Goal: Information Seeking & Learning: Check status

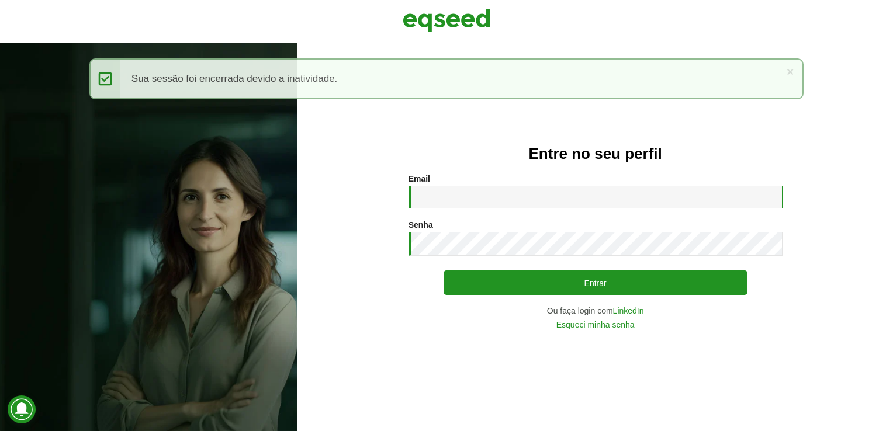
click at [482, 203] on input "Email *" at bounding box center [596, 197] width 374 height 23
type input "**********"
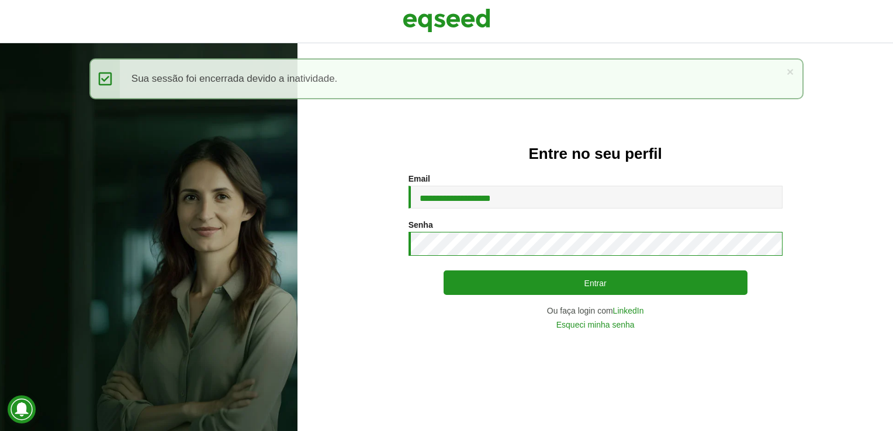
click at [444, 271] on button "Entrar" at bounding box center [596, 283] width 304 height 25
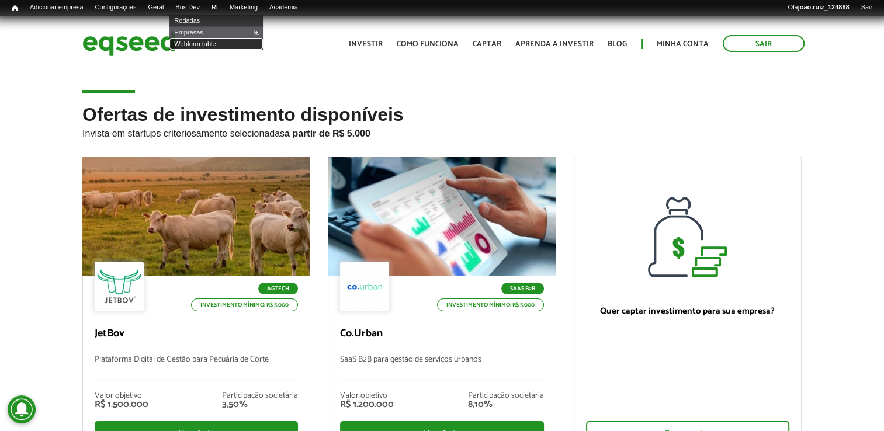
click at [199, 46] on link "Webform table" at bounding box center [216, 44] width 94 height 12
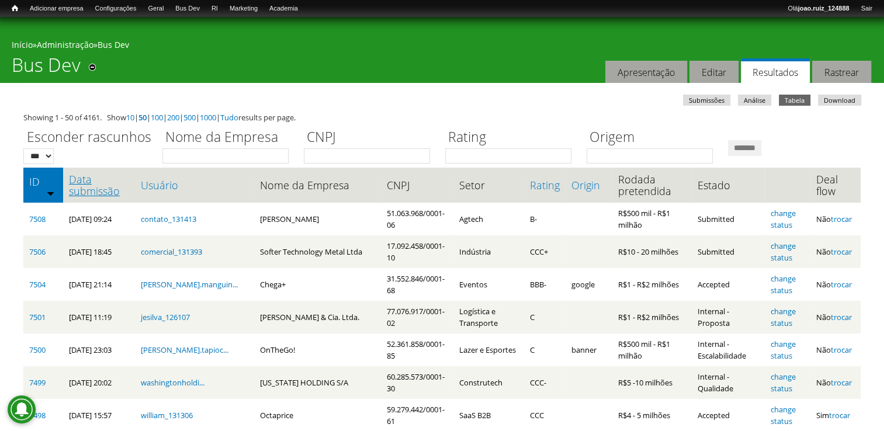
click at [84, 182] on link "Data submissão" at bounding box center [99, 185] width 61 height 23
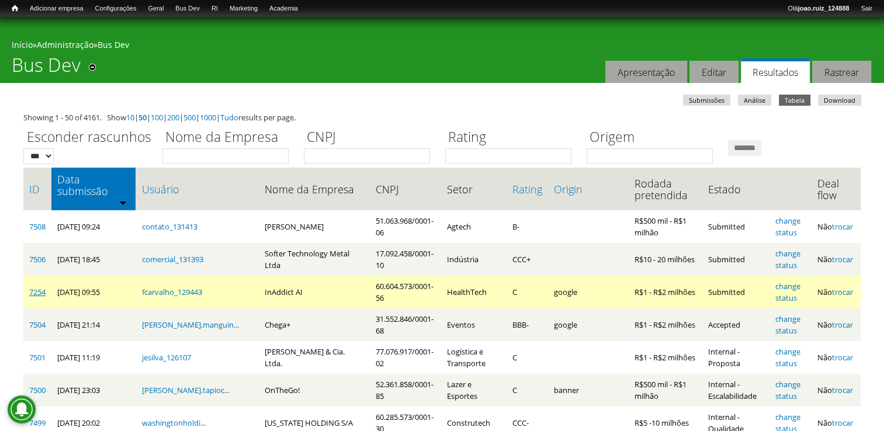
click at [43, 288] on link "7254" at bounding box center [37, 292] width 16 height 11
click at [36, 287] on link "7254" at bounding box center [37, 292] width 16 height 11
click at [30, 278] on td "7254" at bounding box center [37, 292] width 28 height 33
click at [39, 288] on link "7254" at bounding box center [37, 292] width 16 height 11
click at [797, 281] on link "change status" at bounding box center [788, 292] width 25 height 22
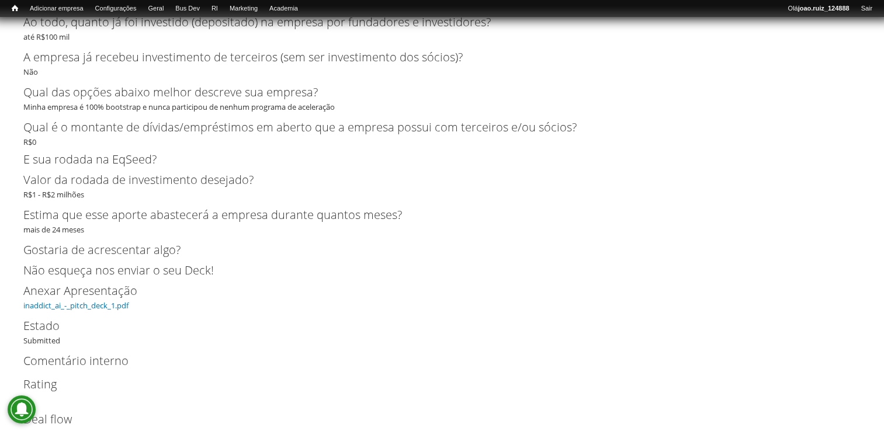
scroll to position [2777, 0]
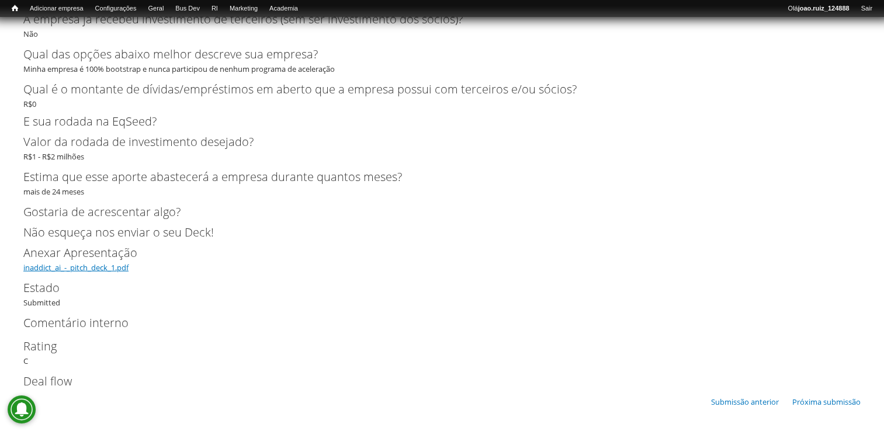
click at [88, 268] on link "inaddict_ai_-_pitch_deck_1.pdf" at bounding box center [75, 267] width 105 height 11
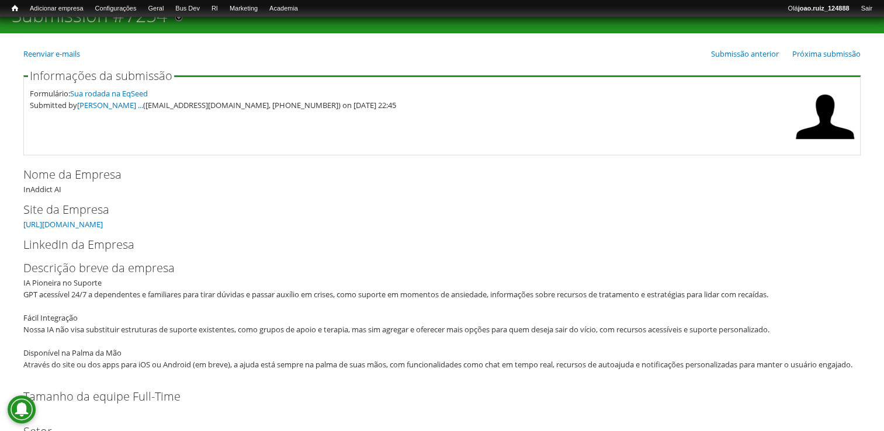
scroll to position [0, 0]
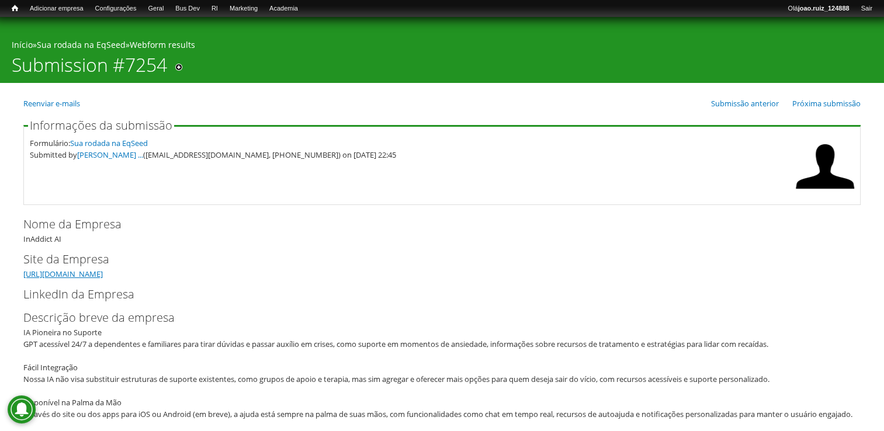
click at [42, 270] on link "https://inaddict.com" at bounding box center [62, 274] width 79 height 11
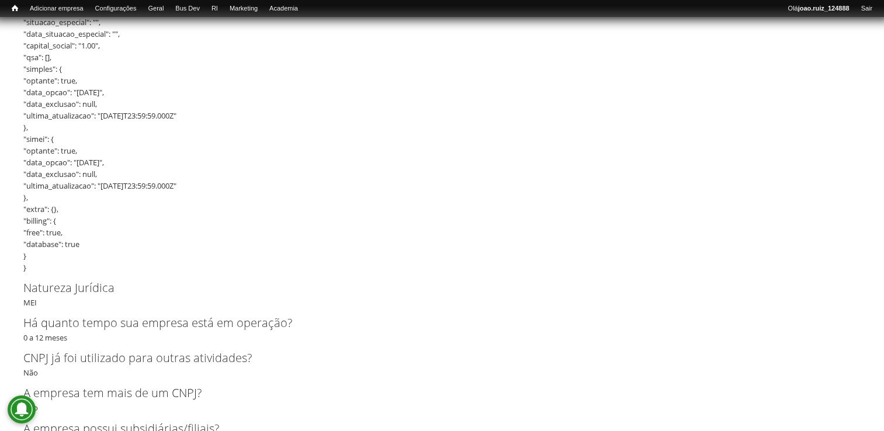
scroll to position [1987, 0]
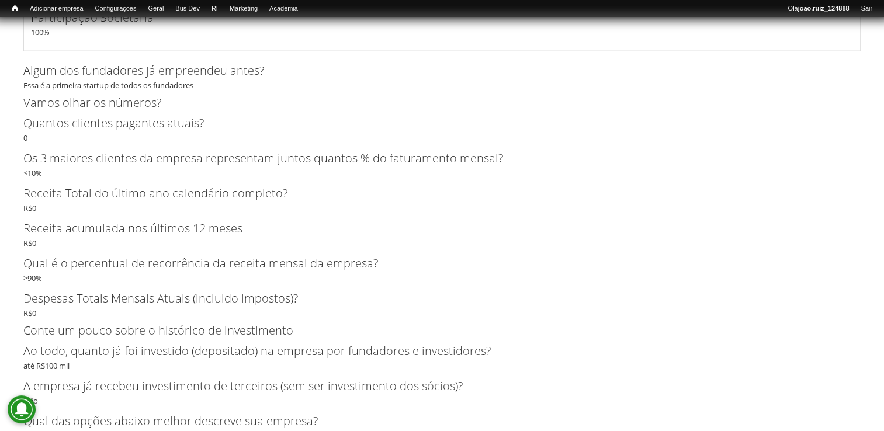
scroll to position [2162, 0]
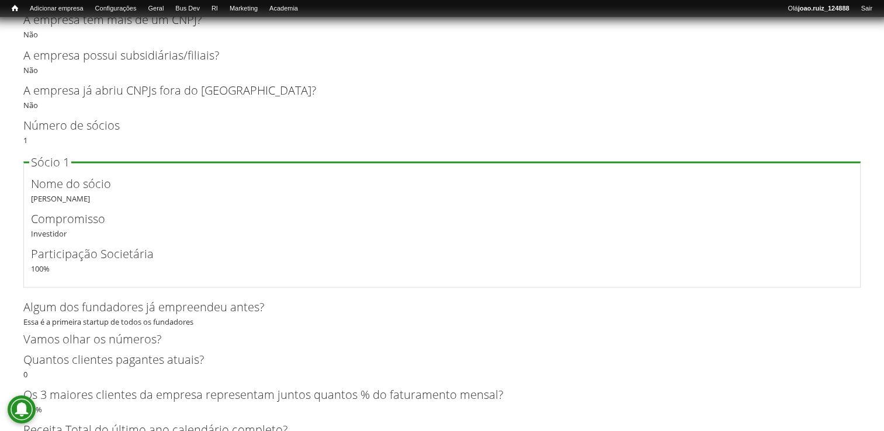
drag, startPoint x: 30, startPoint y: 212, endPoint x: 191, endPoint y: 210, distance: 160.7
click at [191, 204] on div "Nome do sócio [PERSON_NAME]" at bounding box center [442, 189] width 822 height 29
copy div "[PERSON_NAME]"
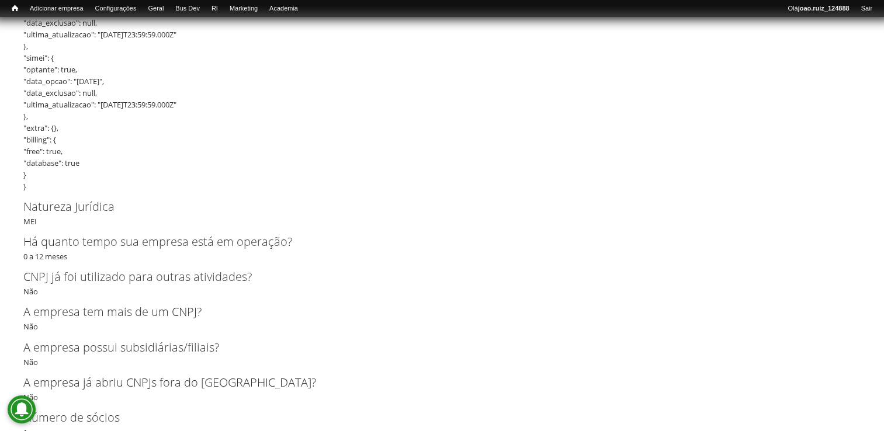
scroll to position [1842, 0]
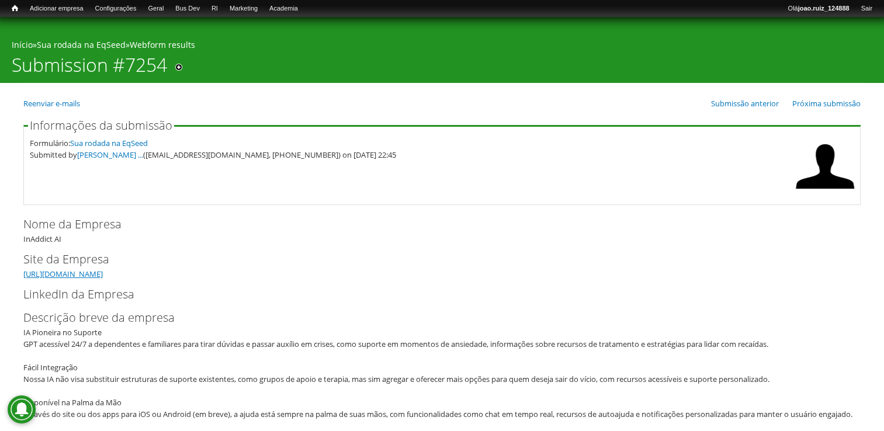
click at [63, 269] on link "https://inaddict.com" at bounding box center [62, 274] width 79 height 11
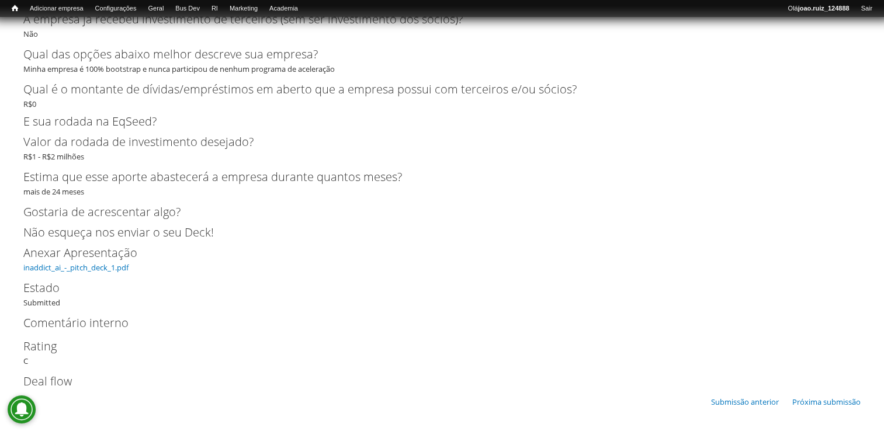
scroll to position [2777, 0]
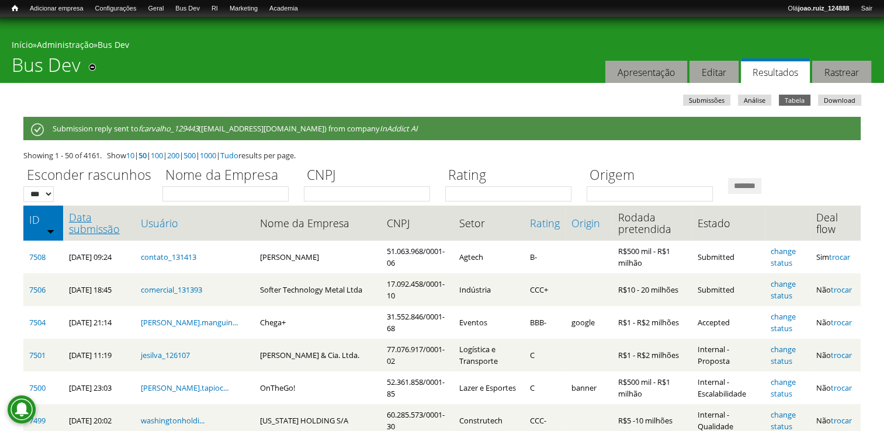
click at [84, 224] on link "Data submissão" at bounding box center [99, 223] width 61 height 23
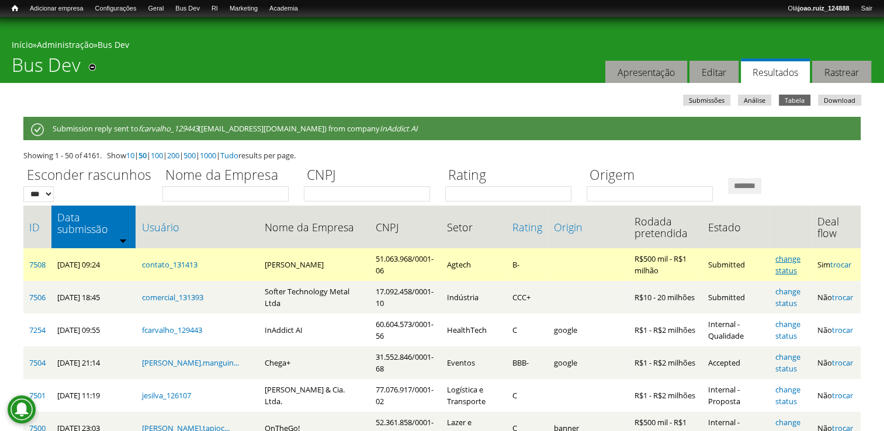
click at [788, 254] on link "change status" at bounding box center [788, 265] width 25 height 22
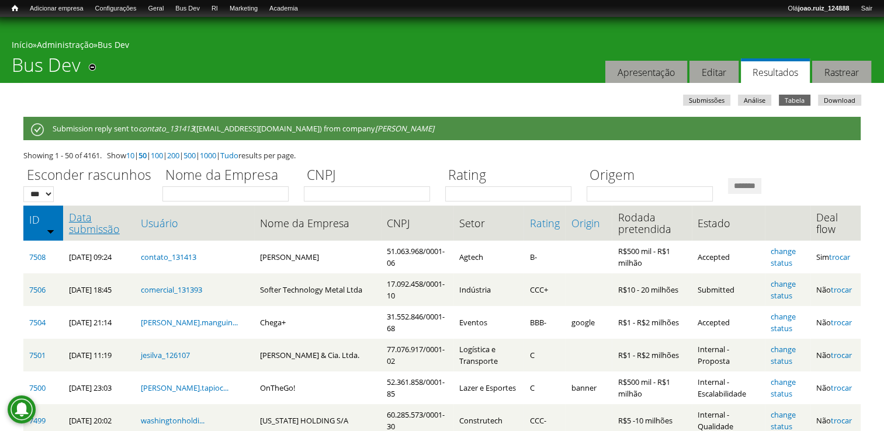
click at [76, 214] on link "Data submissão" at bounding box center [99, 223] width 61 height 23
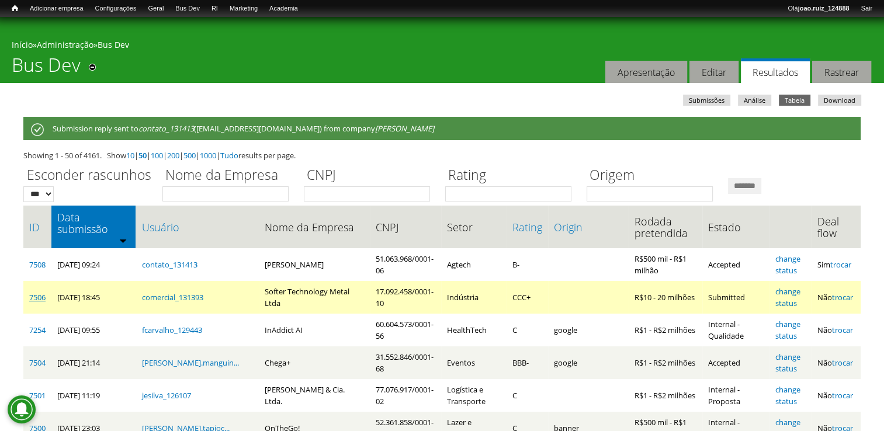
click at [44, 292] on link "7506" at bounding box center [37, 297] width 16 height 11
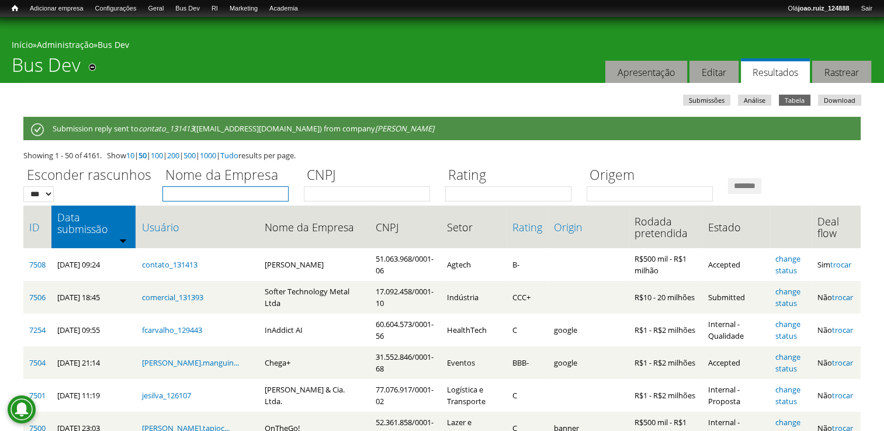
click at [195, 187] on input "Nome da Empresa" at bounding box center [225, 193] width 126 height 15
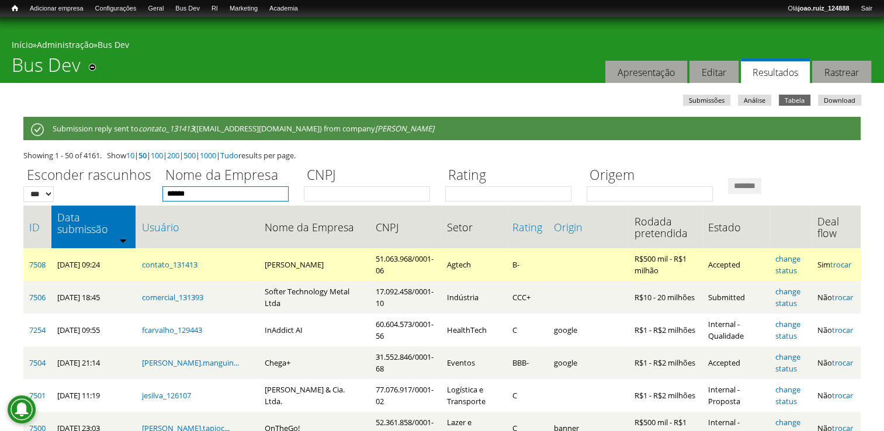
type input "**********"
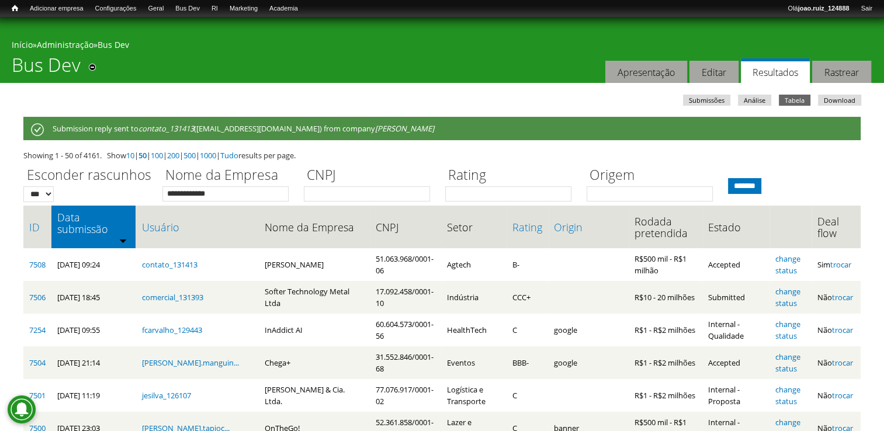
click at [762, 189] on input "*******" at bounding box center [744, 186] width 33 height 16
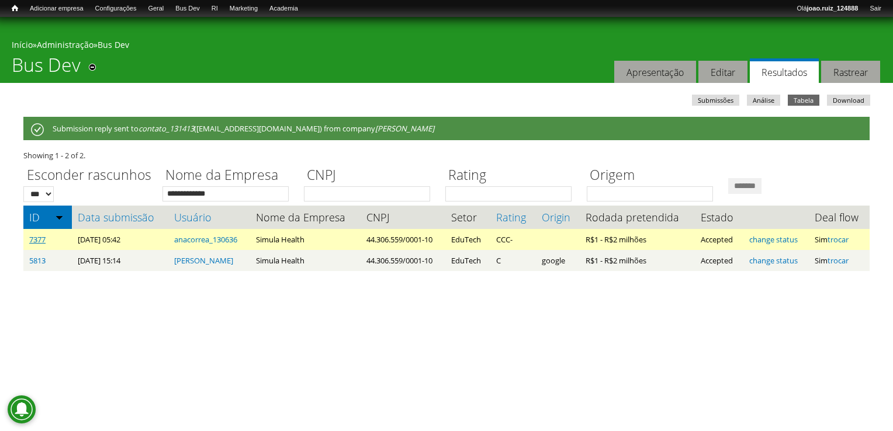
click at [40, 238] on link "7377" at bounding box center [37, 239] width 16 height 11
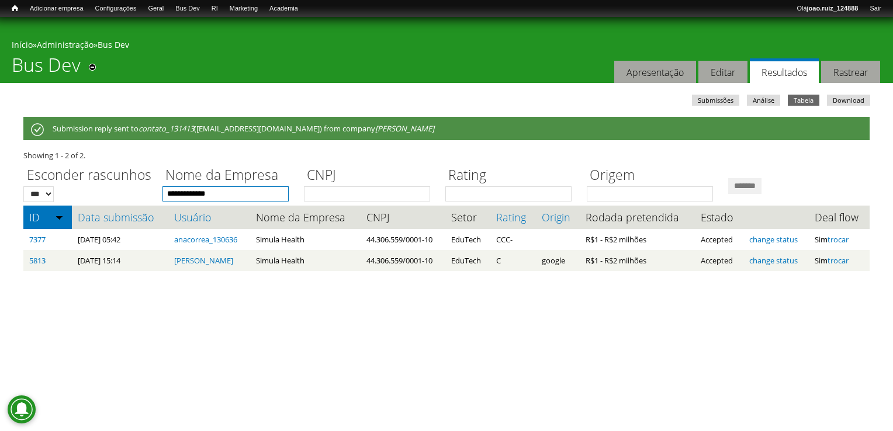
drag, startPoint x: 240, startPoint y: 198, endPoint x: 121, endPoint y: 209, distance: 119.7
click at [127, 214] on div "**********" at bounding box center [446, 211] width 846 height 122
click at [728, 178] on input "*******" at bounding box center [744, 186] width 33 height 16
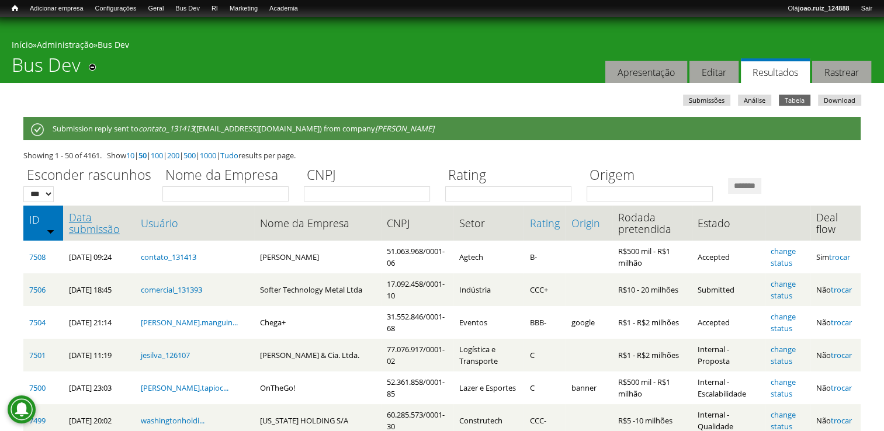
click at [72, 220] on link "Data submissão" at bounding box center [99, 223] width 61 height 23
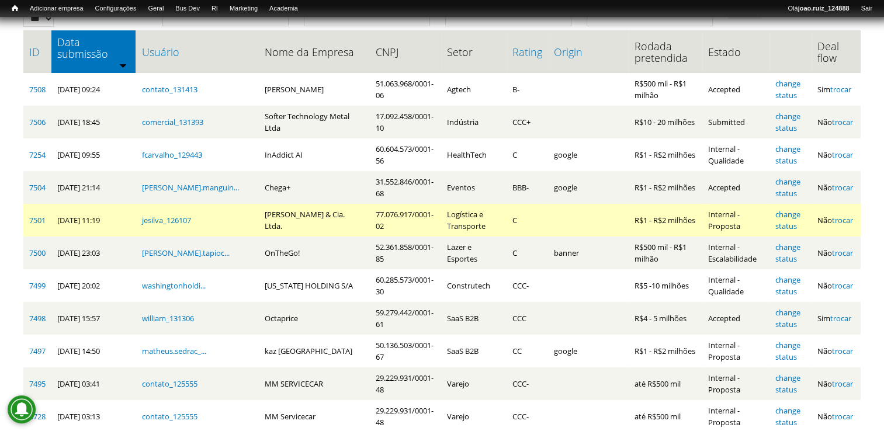
scroll to position [117, 0]
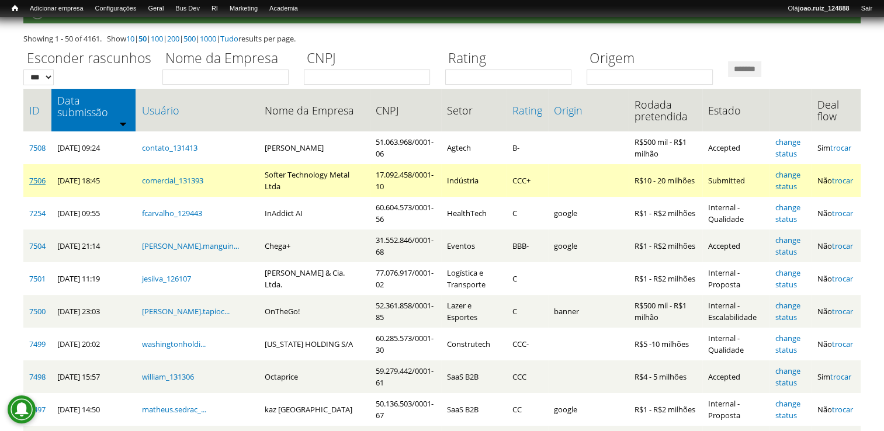
click at [33, 175] on link "7506" at bounding box center [37, 180] width 16 height 11
click at [792, 169] on link "change status" at bounding box center [788, 180] width 25 height 22
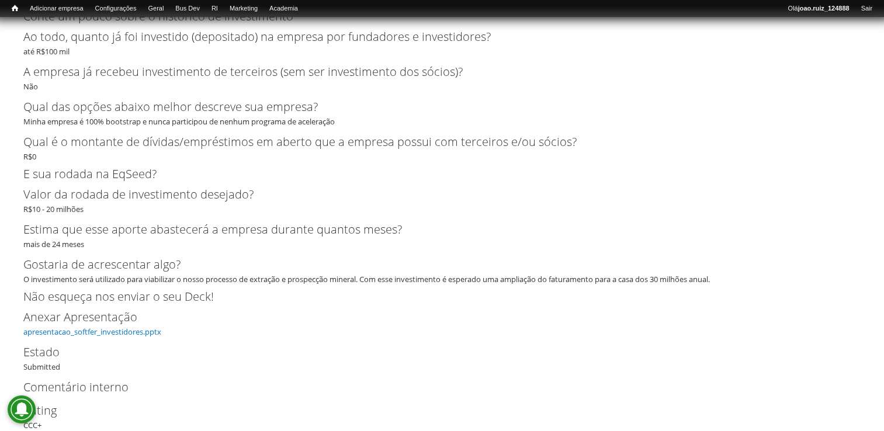
scroll to position [2649, 0]
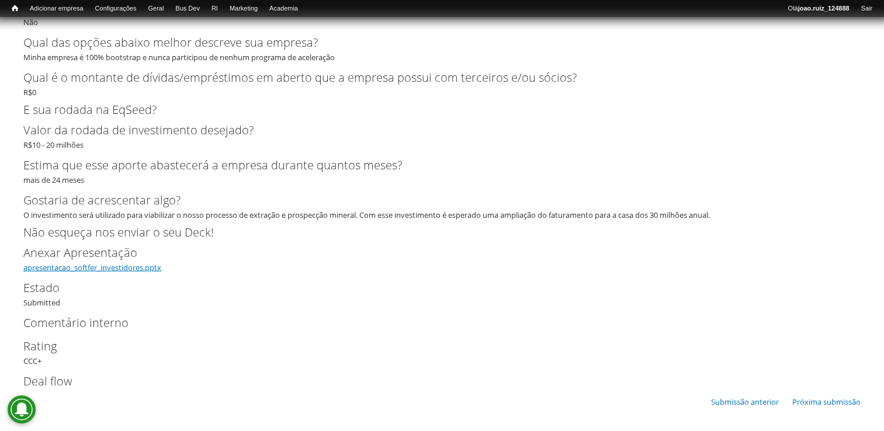
click at [84, 268] on link "apresentacao_softfer_investidores.pptx" at bounding box center [92, 267] width 138 height 11
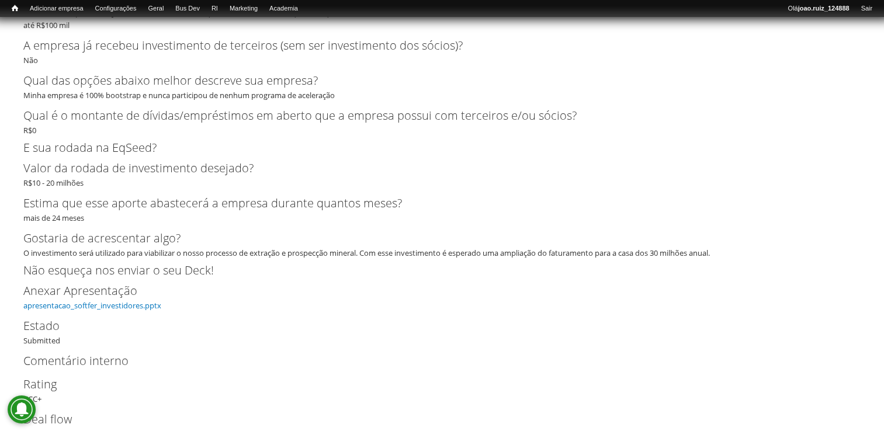
scroll to position [2590, 0]
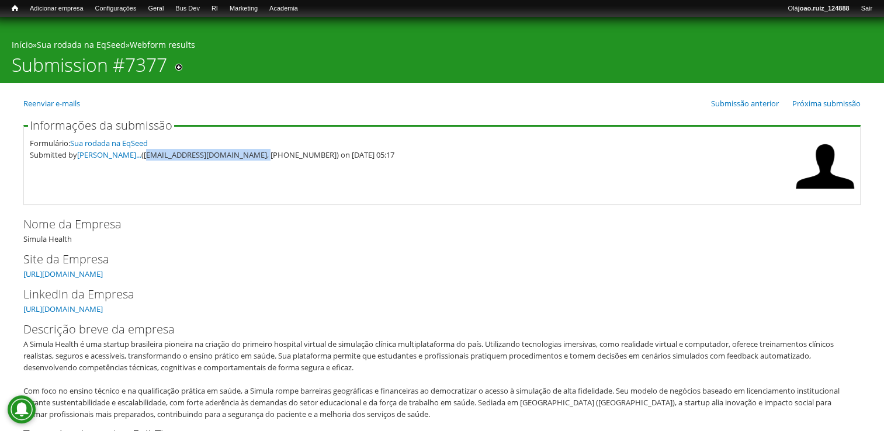
drag, startPoint x: 148, startPoint y: 158, endPoint x: 261, endPoint y: 178, distance: 115.1
click at [261, 178] on fieldset "Informações da submissão Formulário: Sua rodada na EqSeed Submitted by [PERSON_…" at bounding box center [441, 162] width 837 height 85
copy div "[EMAIL_ADDRESS][DOMAIN_NAME]"
drag, startPoint x: 269, startPoint y: 155, endPoint x: 324, endPoint y: 158, distance: 55.0
click at [324, 158] on div "Submitted by [PERSON_NAME]... ([EMAIL_ADDRESS][DOMAIN_NAME], [PHONE_NUMBER]) on…" at bounding box center [410, 155] width 760 height 12
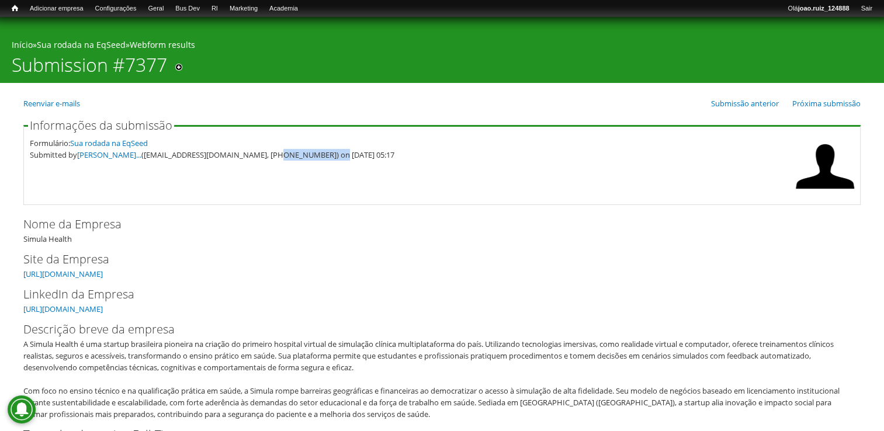
copy div "51) [PHONE_NUMBER]"
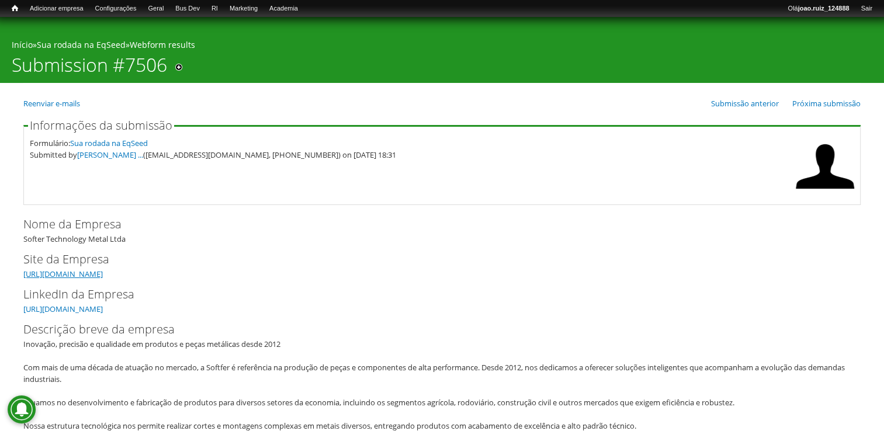
click at [95, 271] on link "[URL][DOMAIN_NAME]" at bounding box center [62, 274] width 79 height 11
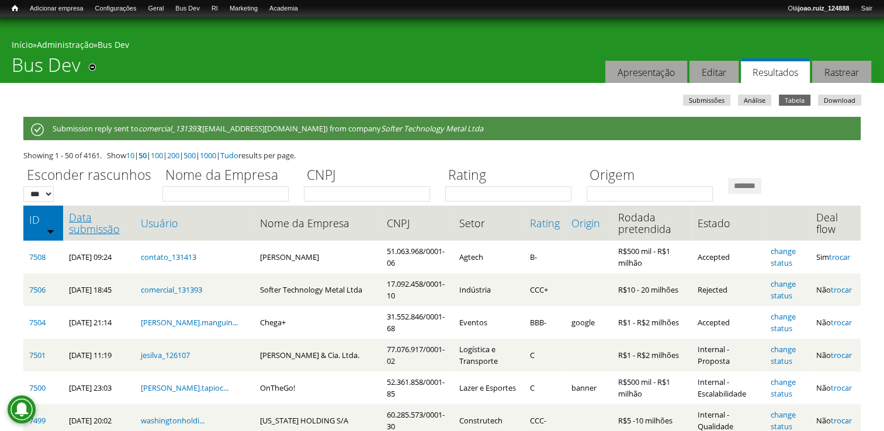
click at [99, 224] on link "Data submissão" at bounding box center [99, 223] width 61 height 23
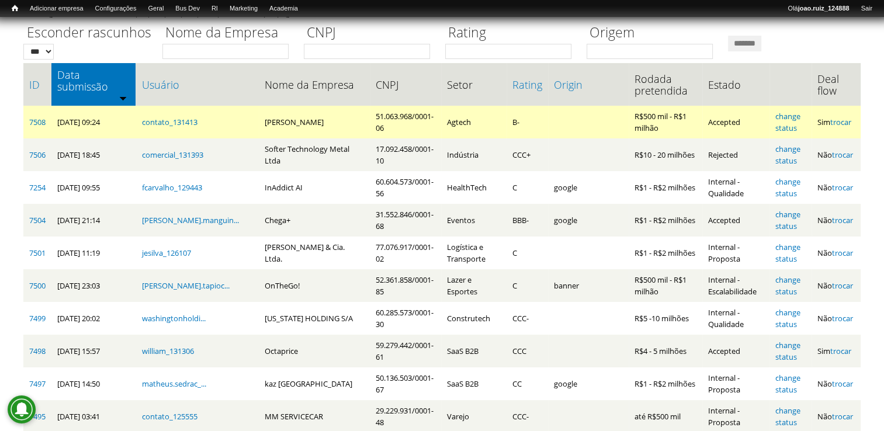
scroll to position [117, 0]
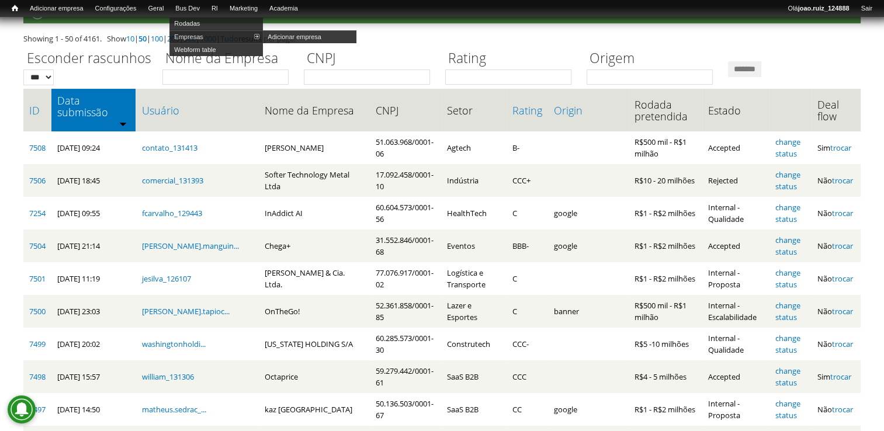
click at [198, 37] on link "Empresas" at bounding box center [216, 36] width 94 height 13
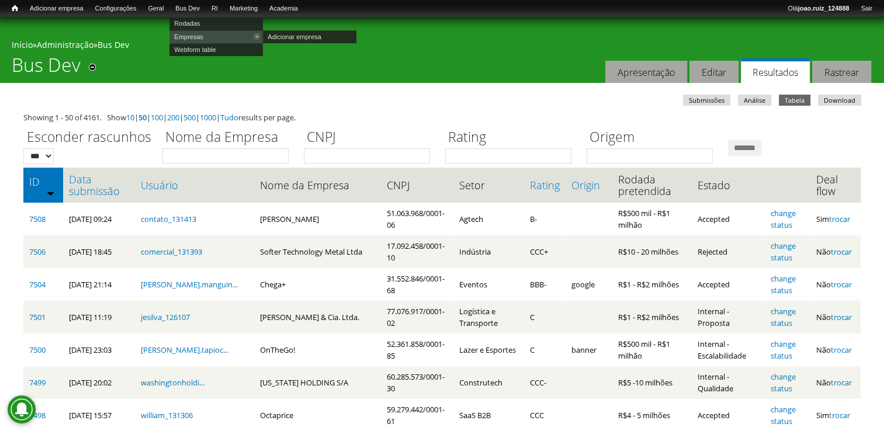
click at [201, 34] on link "Empresas" at bounding box center [216, 36] width 94 height 13
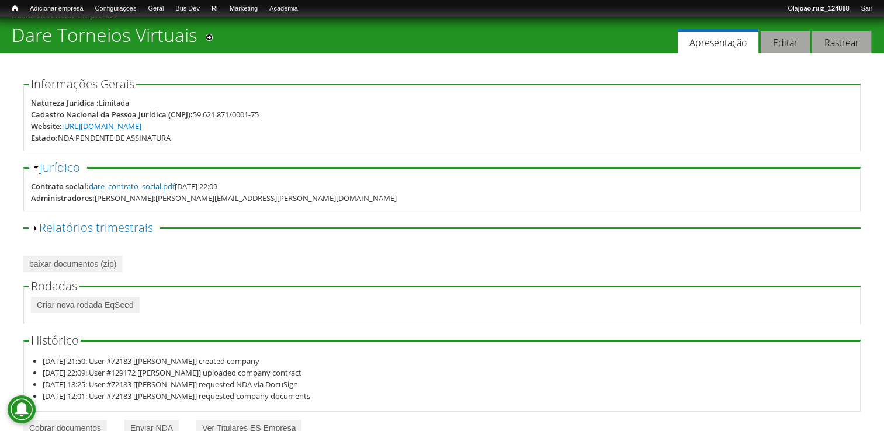
scroll to position [57, 0]
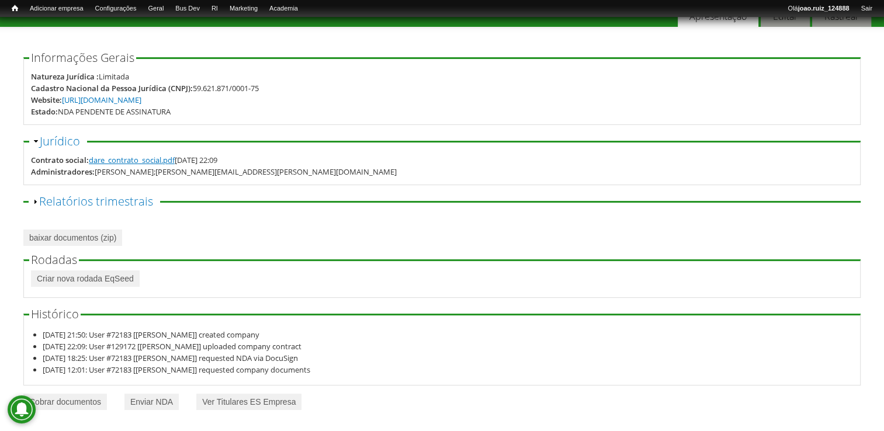
click at [133, 160] on link "dare_contrato_social.pdf" at bounding box center [132, 160] width 86 height 11
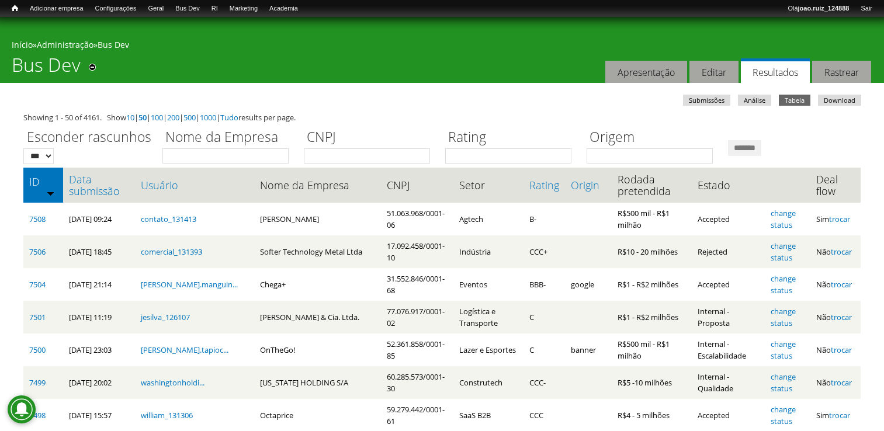
click at [185, 160] on input "Nome da Empresa" at bounding box center [225, 155] width 126 height 15
type input "****"
click at [728, 140] on input "*******" at bounding box center [744, 148] width 33 height 16
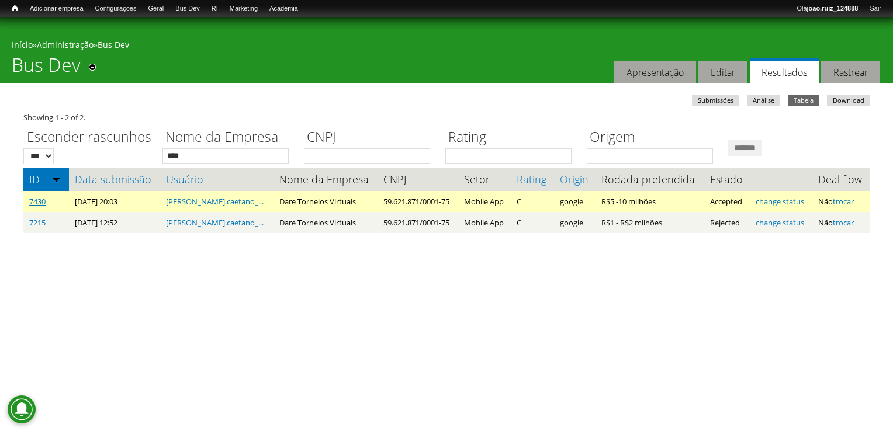
click at [40, 200] on link "7430" at bounding box center [37, 201] width 16 height 11
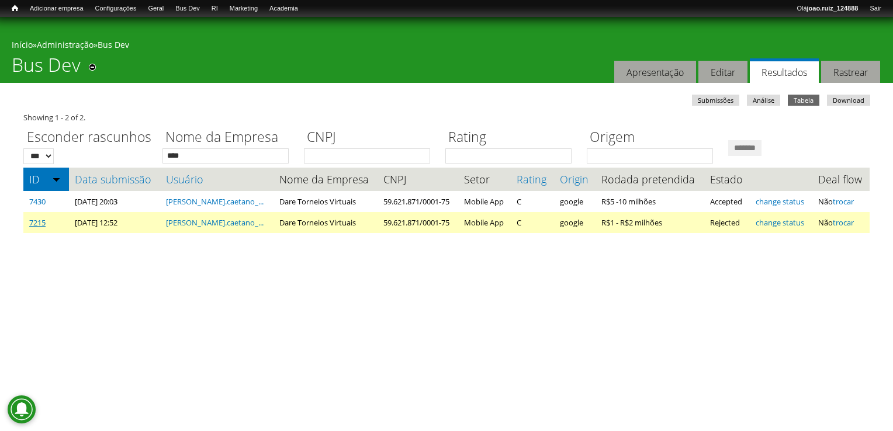
click at [44, 226] on link "7215" at bounding box center [37, 222] width 16 height 11
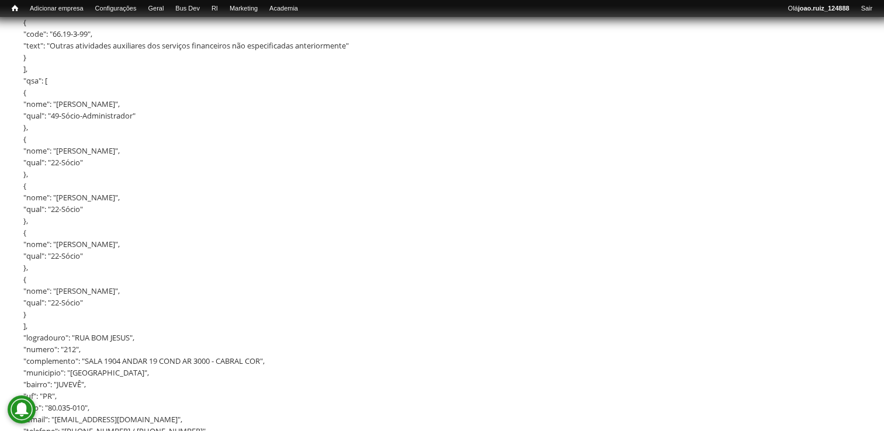
scroll to position [1286, 0]
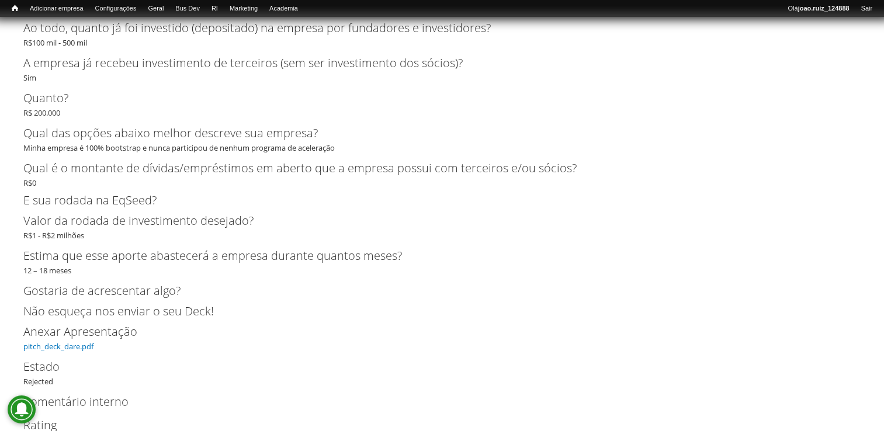
scroll to position [4362, 0]
